Goal: Task Accomplishment & Management: Manage account settings

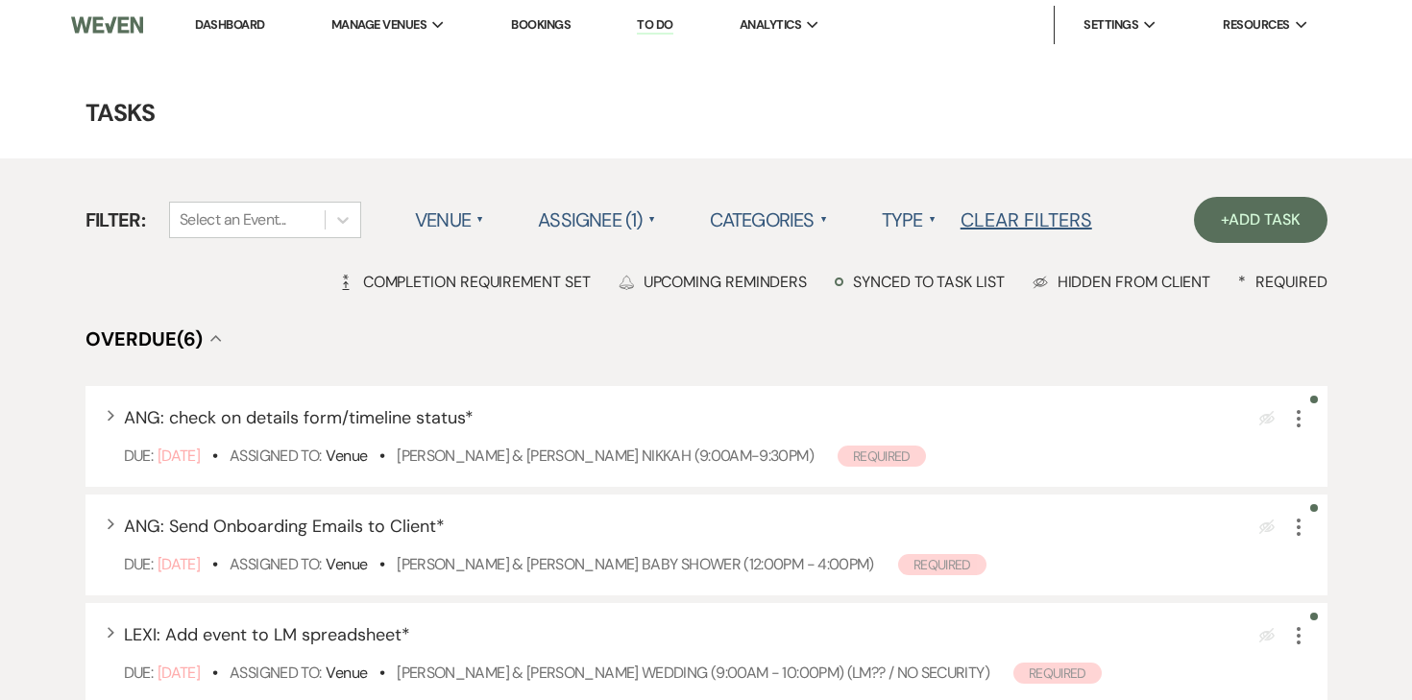
click at [236, 26] on link "Dashboard" at bounding box center [229, 24] width 69 height 16
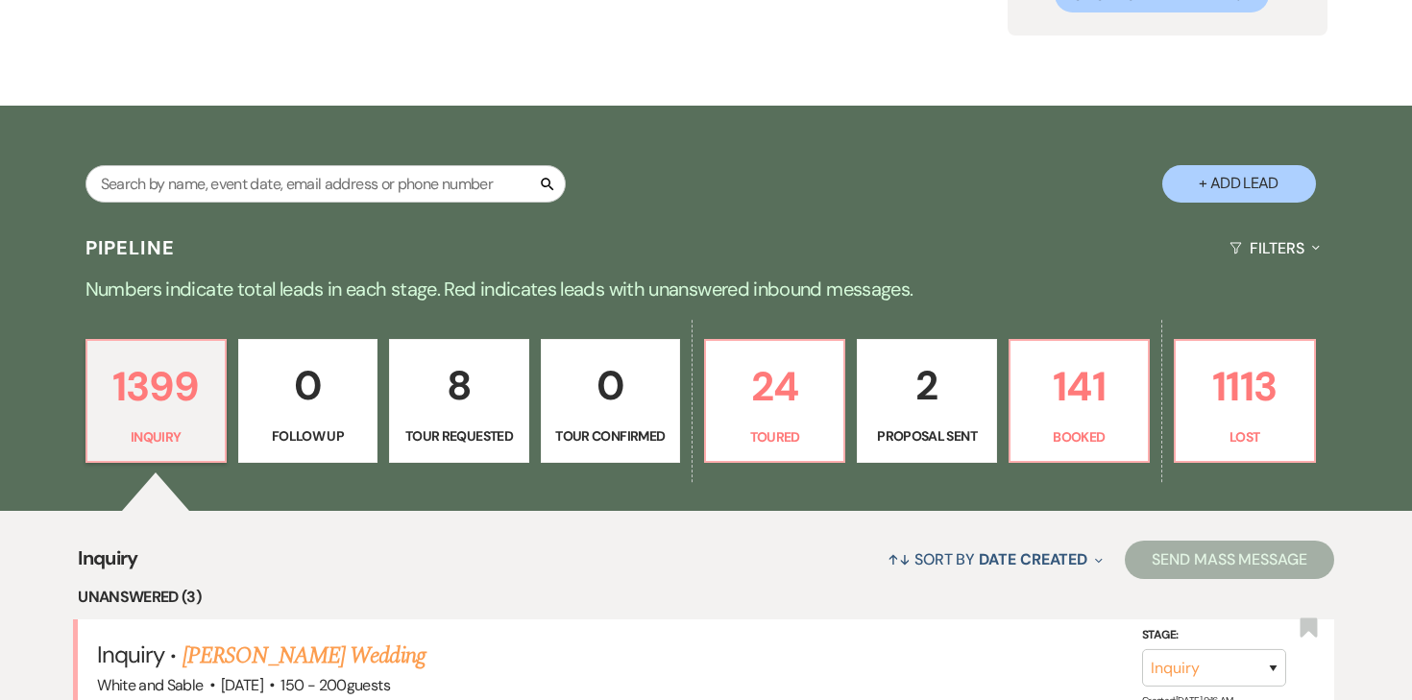
scroll to position [258, 0]
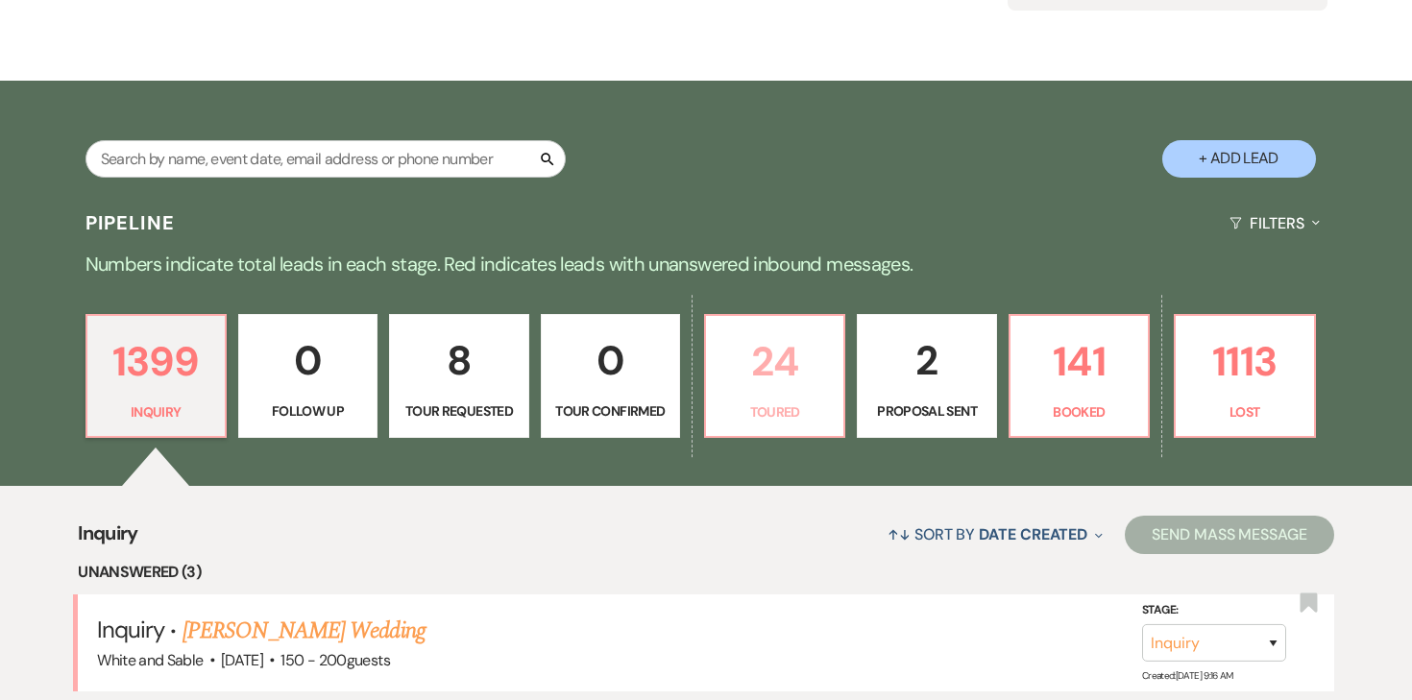
click at [771, 337] on p "24" at bounding box center [774, 361] width 114 height 64
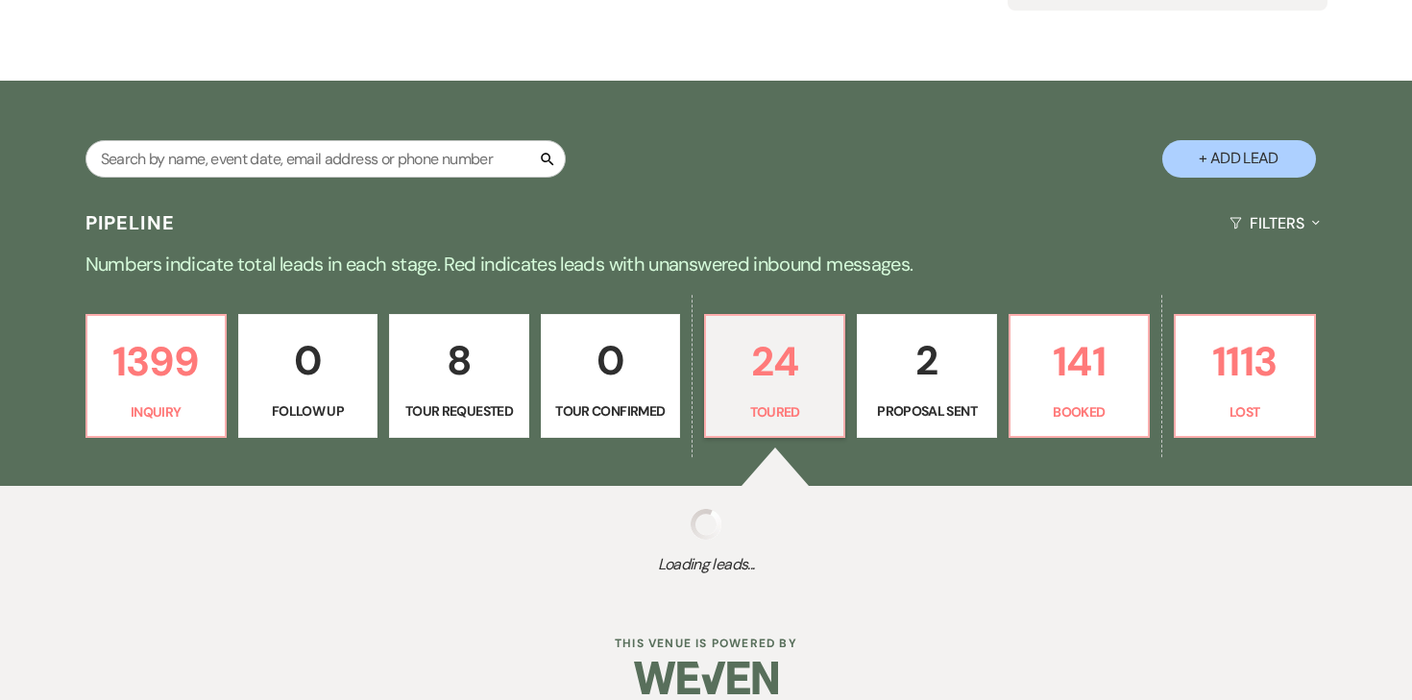
select select "5"
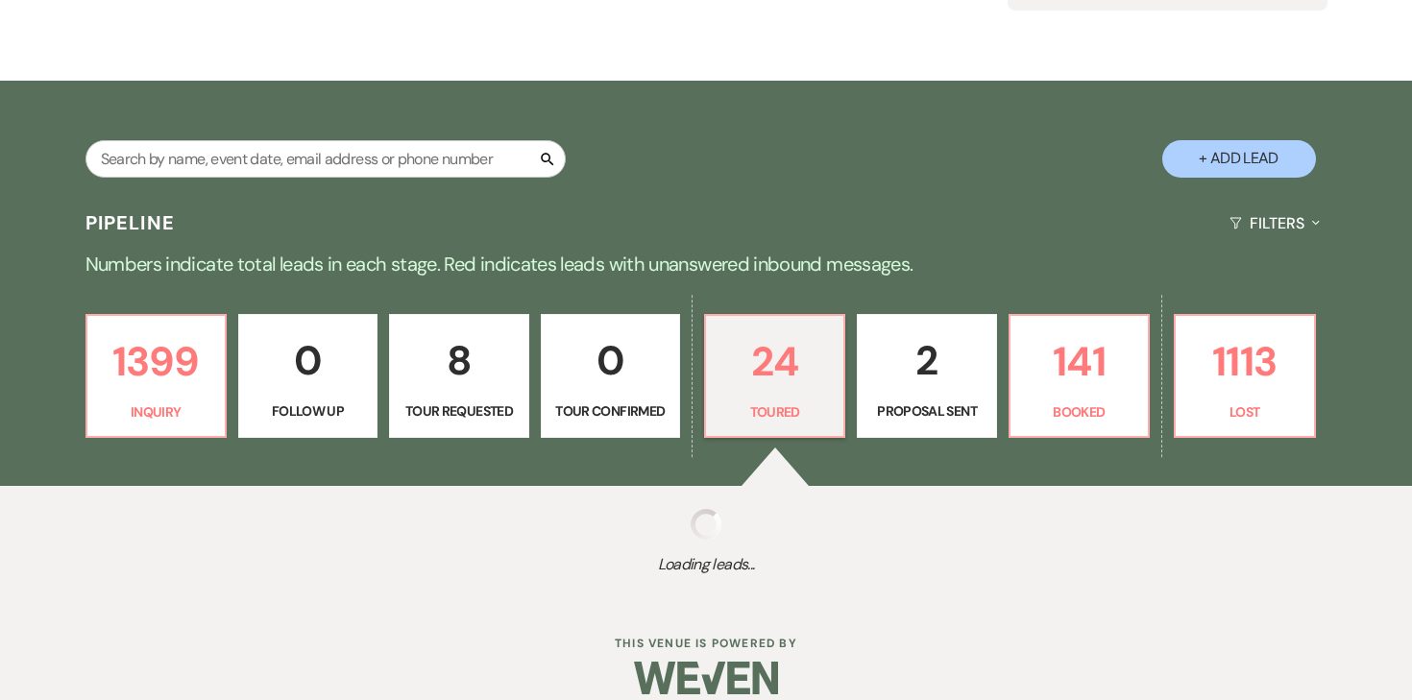
select select "5"
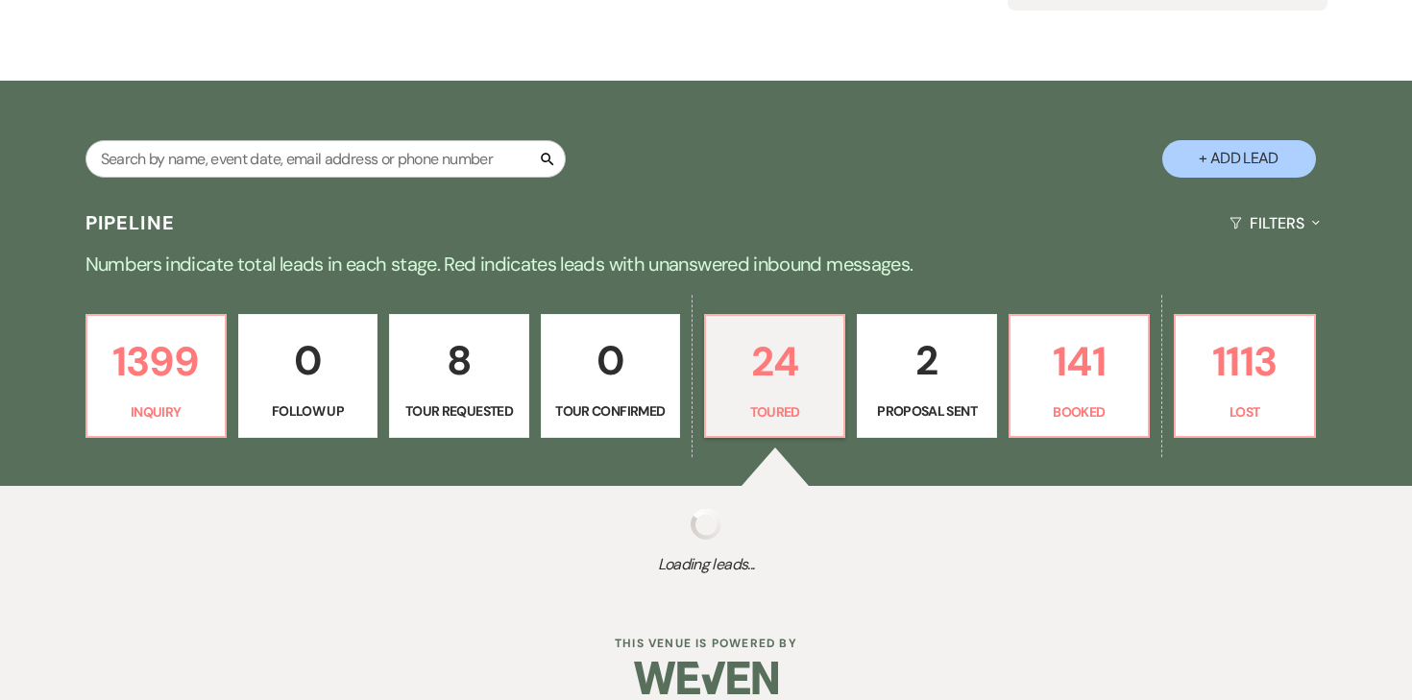
select select "5"
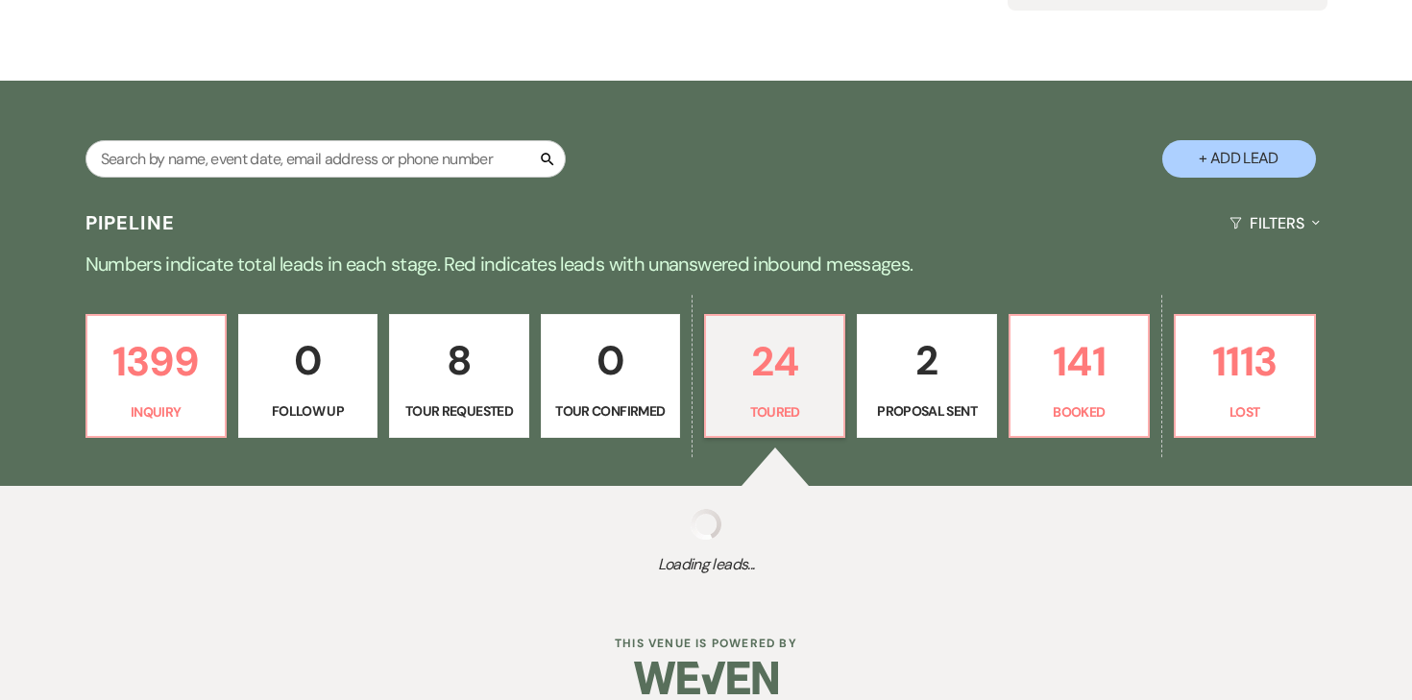
select select "5"
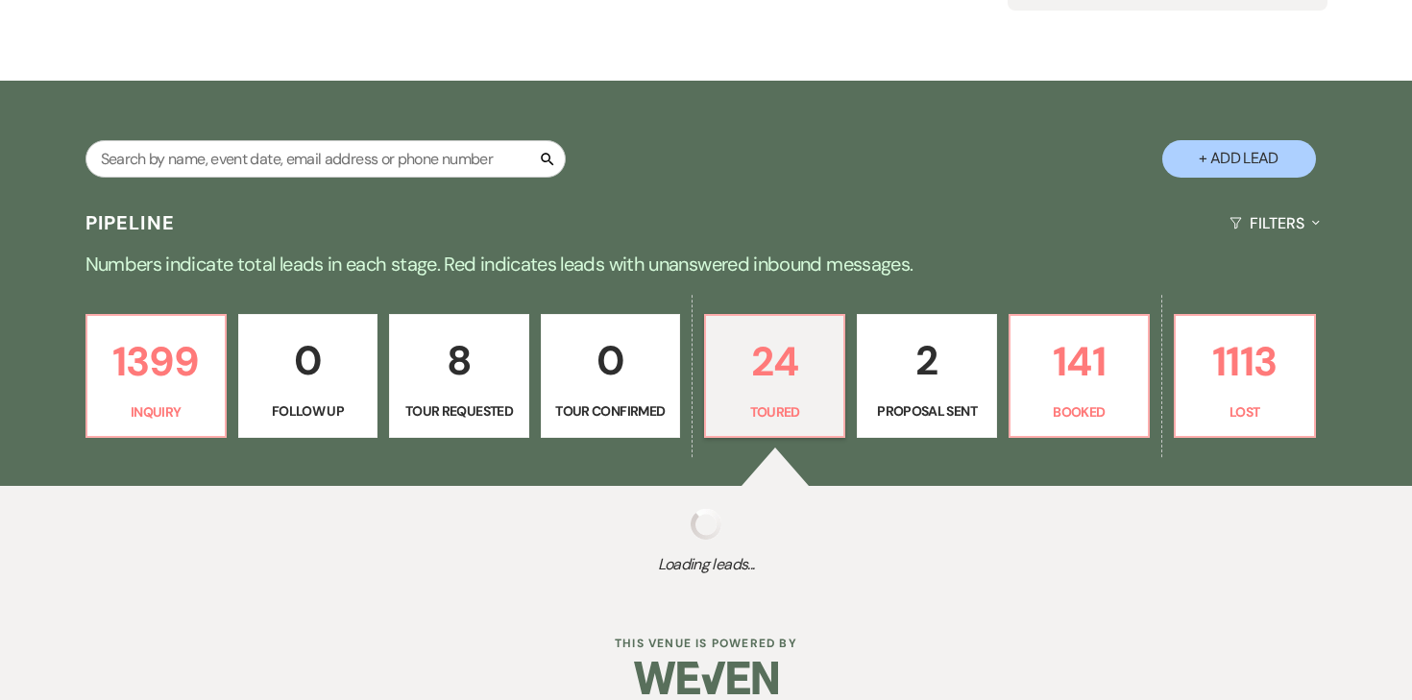
select select "5"
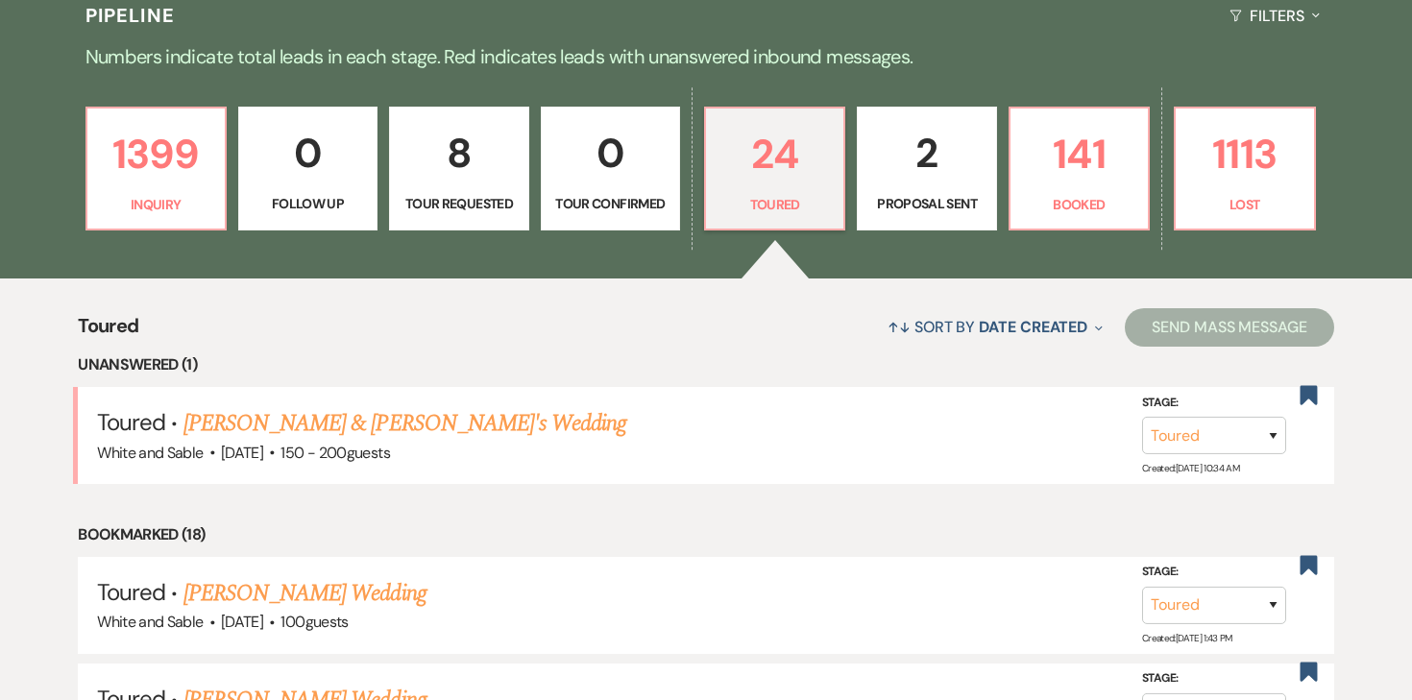
scroll to position [474, 0]
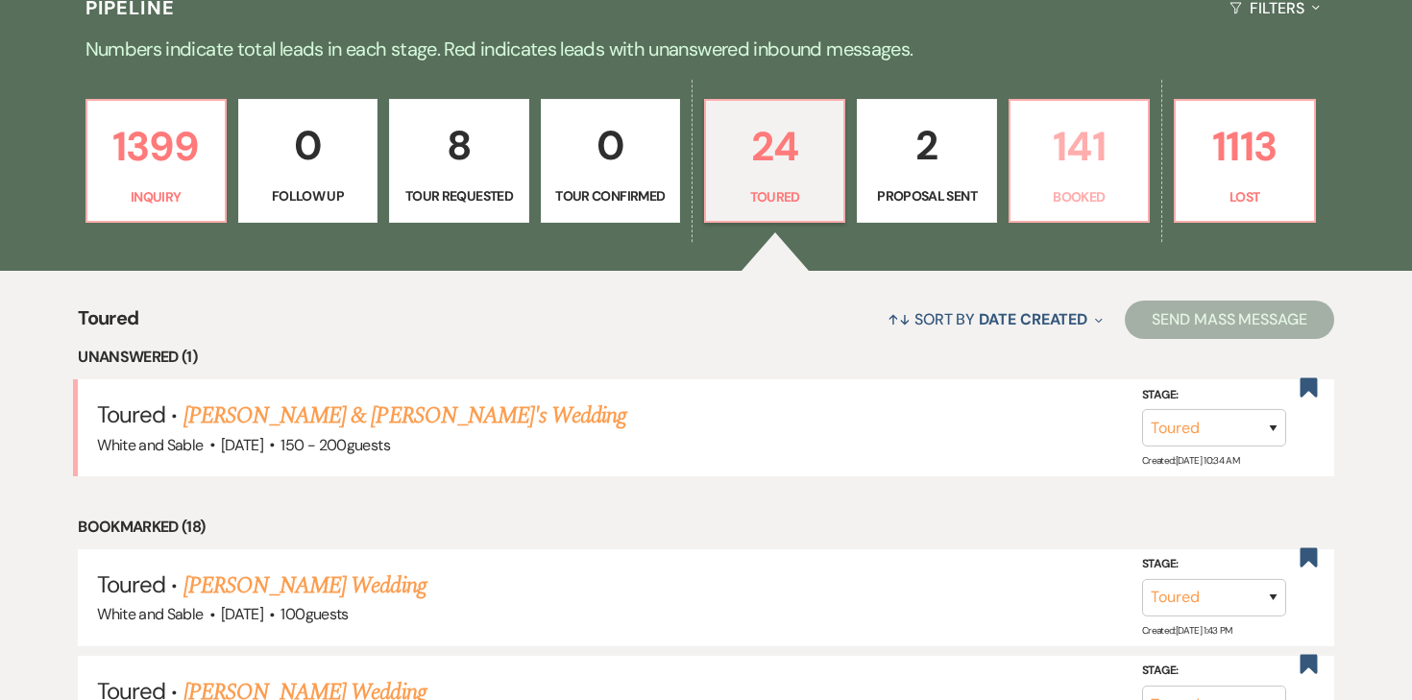
click at [1053, 180] on link "141 Booked" at bounding box center [1078, 161] width 141 height 125
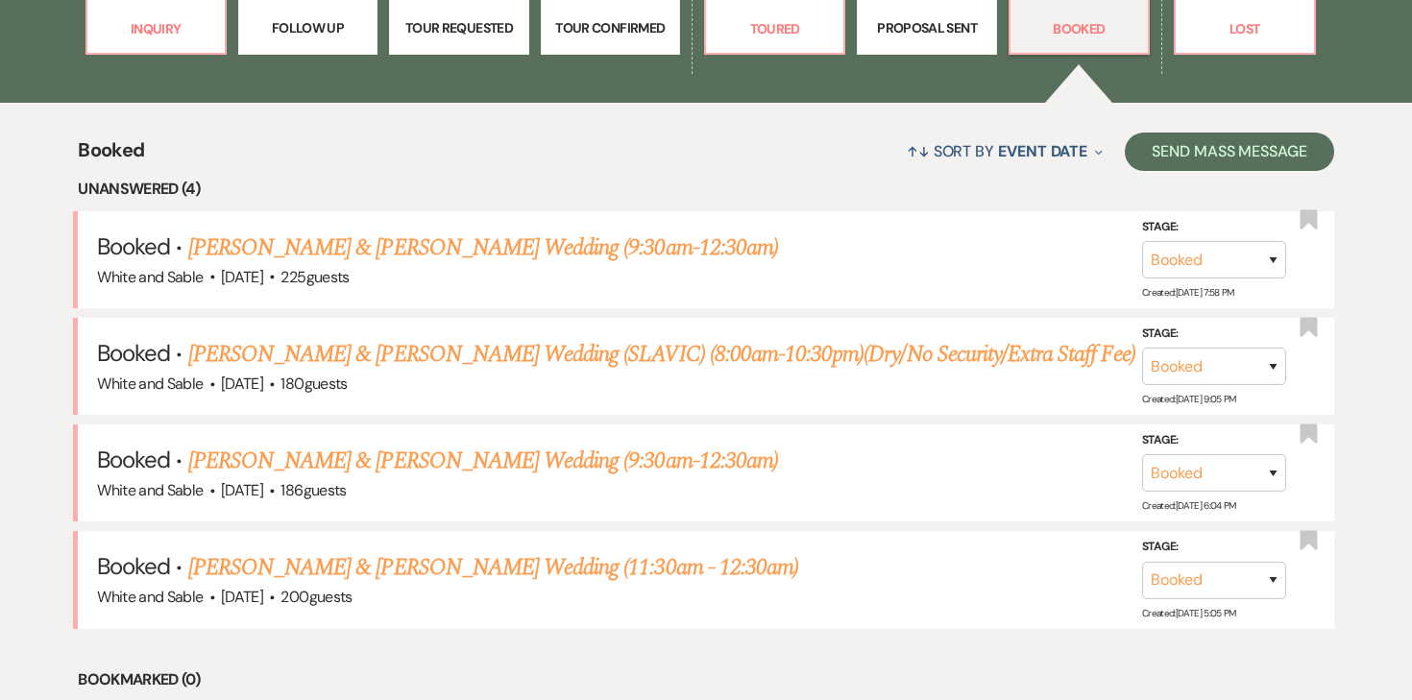
scroll to position [661, 0]
